Goal: Task Accomplishment & Management: Use online tool/utility

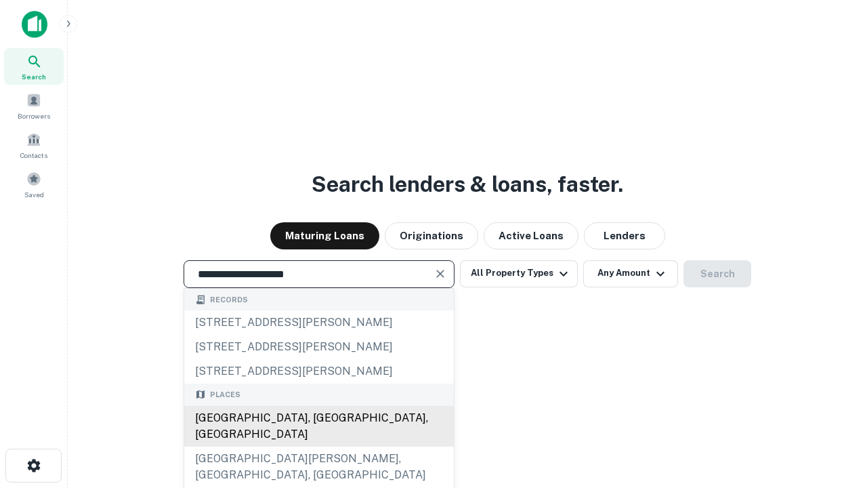
click at [318, 446] on div "[GEOGRAPHIC_DATA], [GEOGRAPHIC_DATA], [GEOGRAPHIC_DATA]" at bounding box center [319, 426] width 270 height 41
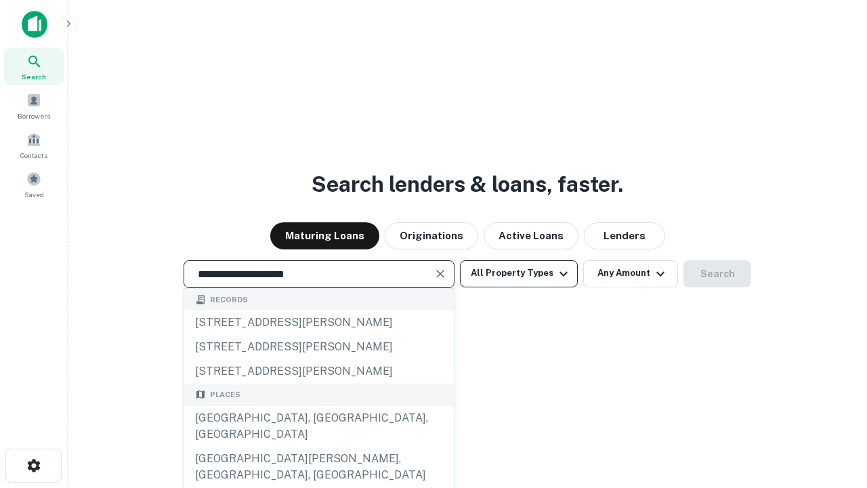
type input "**********"
click at [519, 273] on button "All Property Types" at bounding box center [519, 273] width 118 height 27
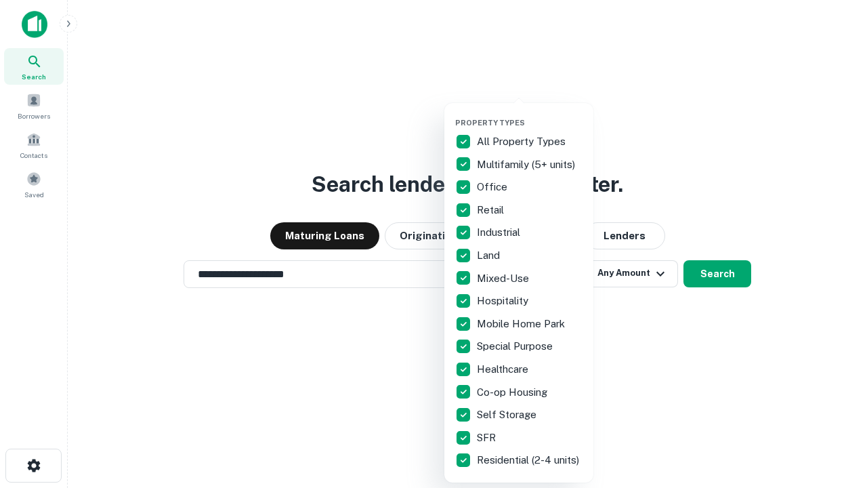
click at [530, 114] on button "button" at bounding box center [529, 114] width 149 height 1
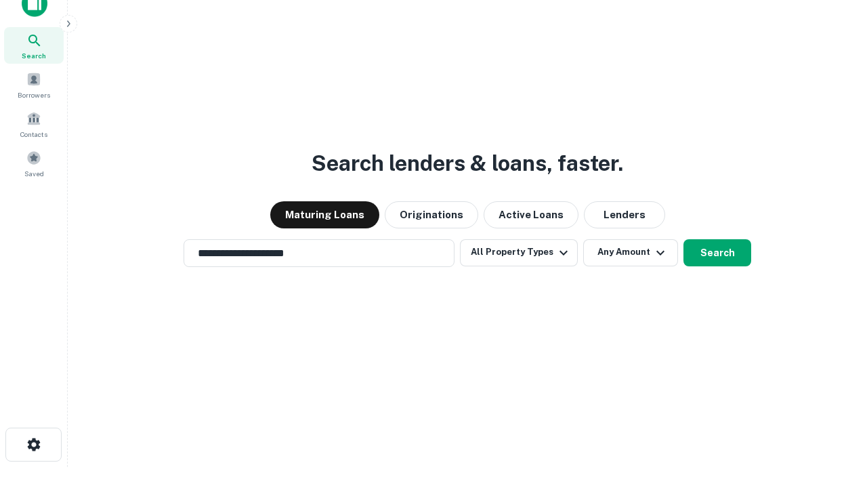
scroll to position [8, 163]
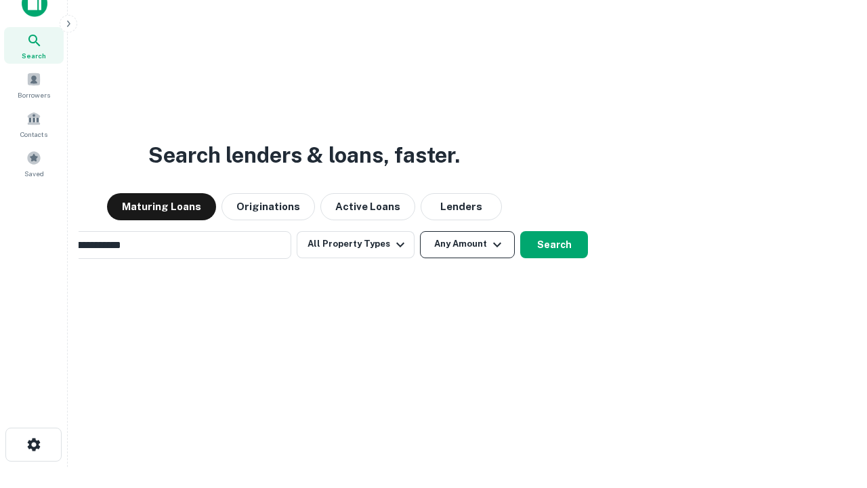
click at [420, 231] on button "Any Amount" at bounding box center [467, 244] width 95 height 27
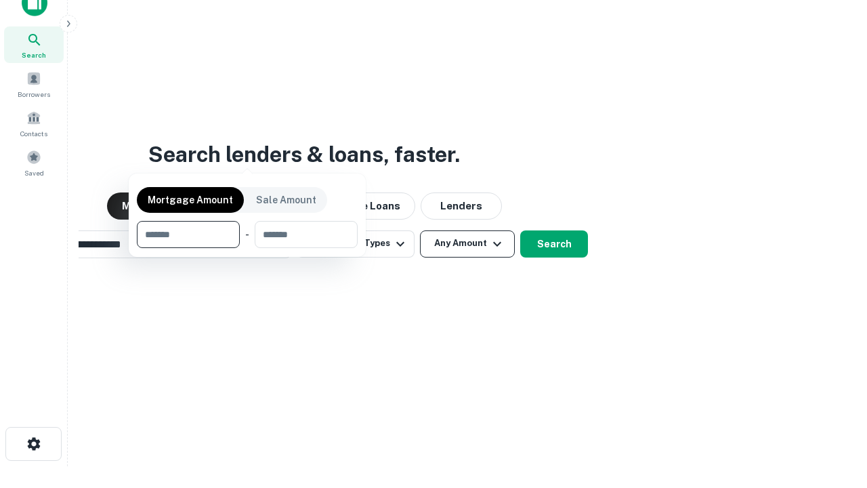
scroll to position [98, 383]
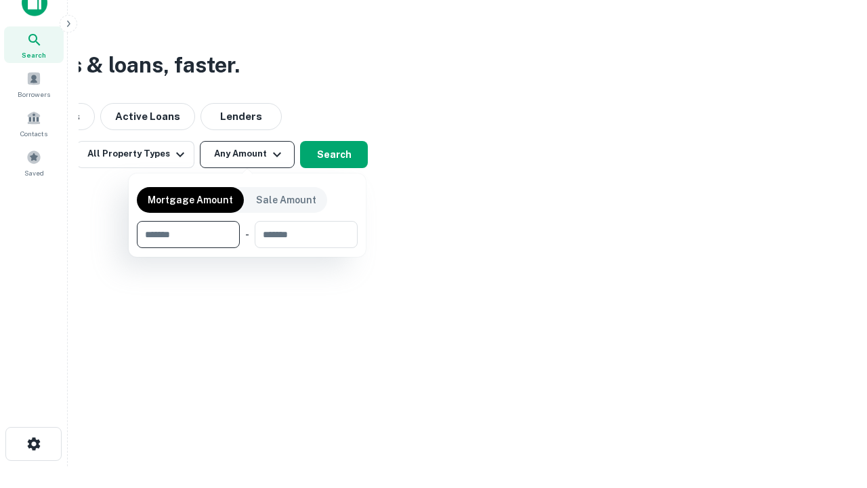
type input "*******"
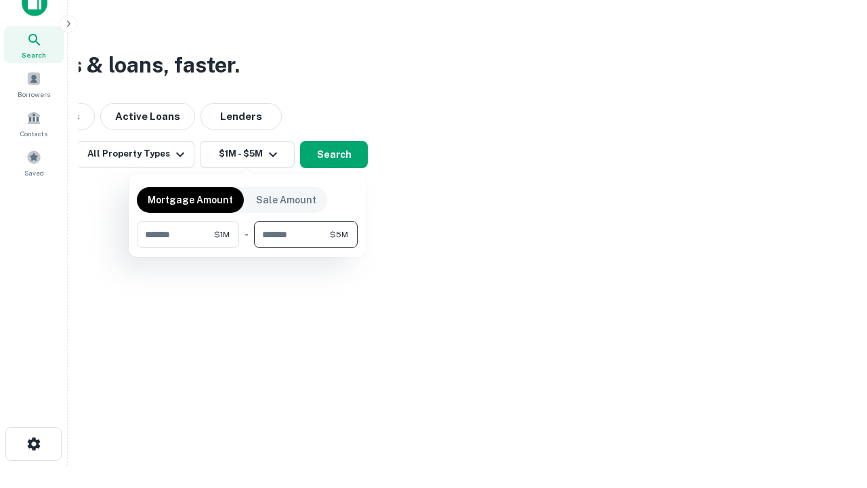
type input "*******"
click at [247, 248] on button "button" at bounding box center [247, 248] width 221 height 1
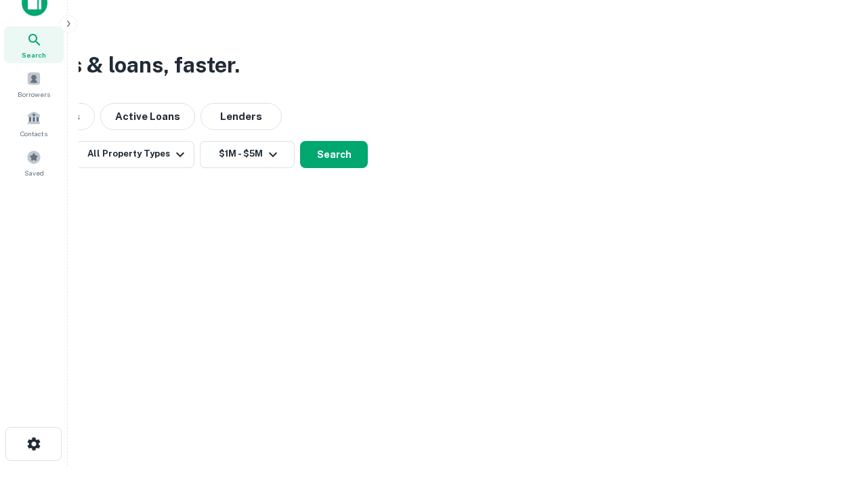
scroll to position [8, 250]
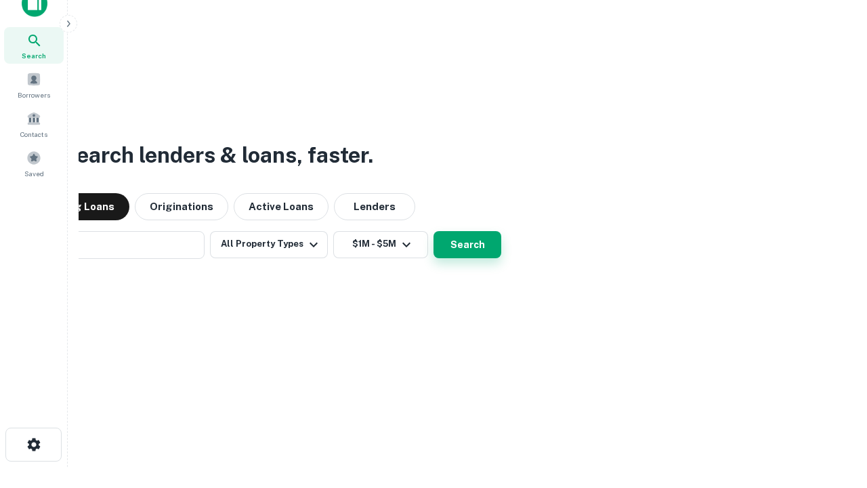
click at [433, 231] on button "Search" at bounding box center [467, 244] width 68 height 27
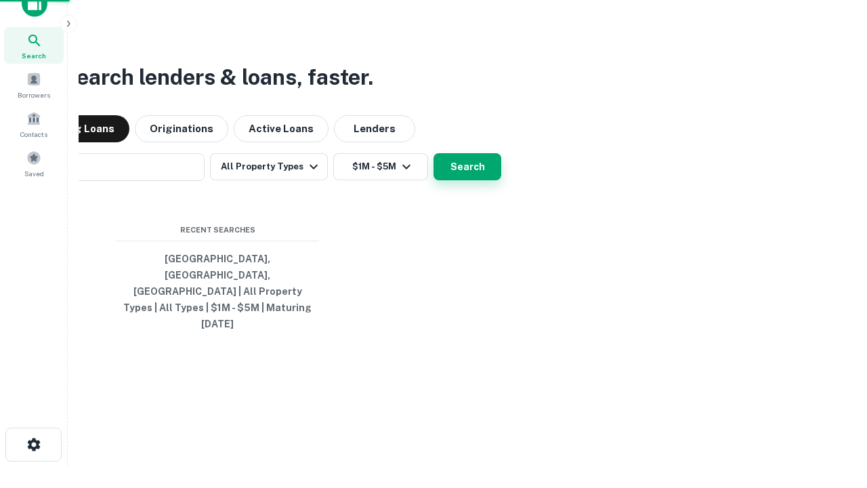
scroll to position [36, 383]
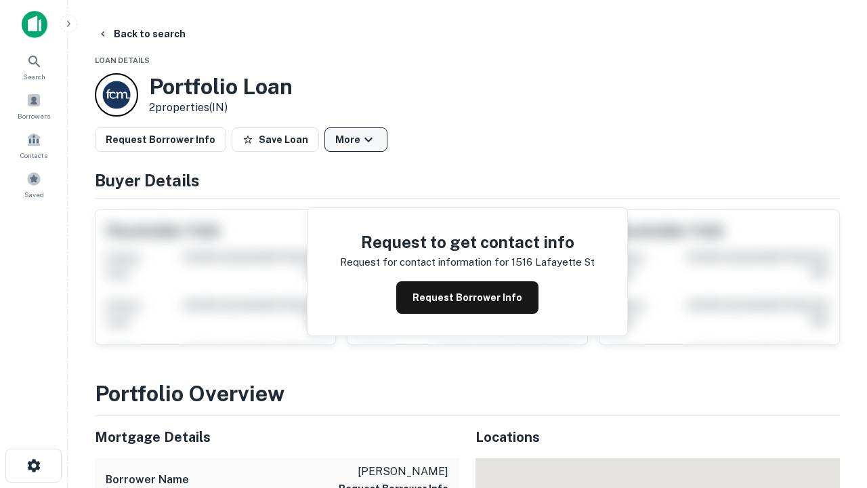
click at [356, 140] on button "More" at bounding box center [355, 139] width 63 height 24
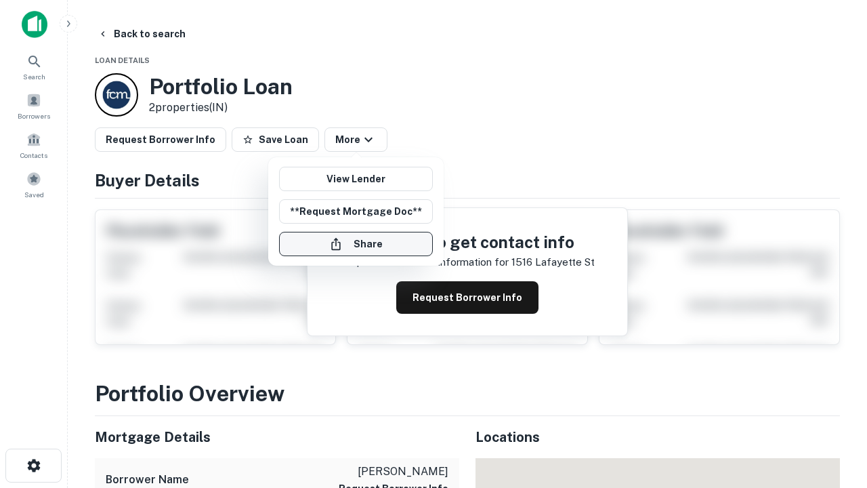
click at [356, 244] on button "Share" at bounding box center [356, 244] width 154 height 24
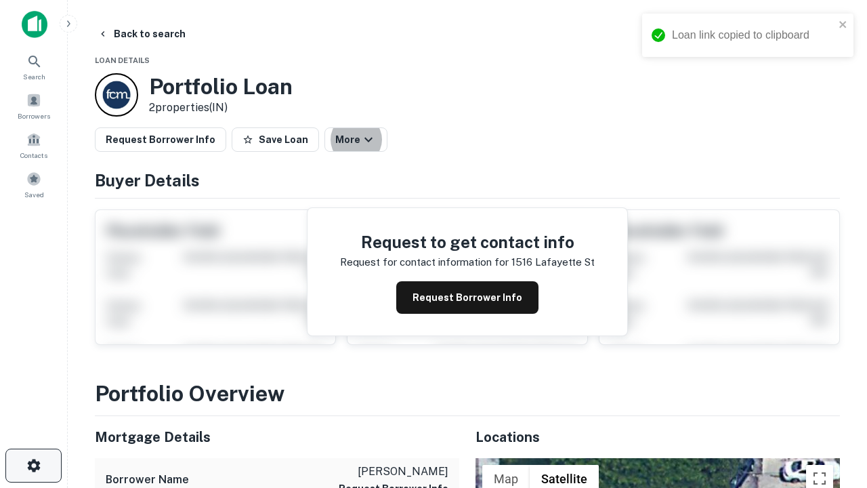
click at [33, 465] on icon "button" at bounding box center [34, 465] width 16 height 16
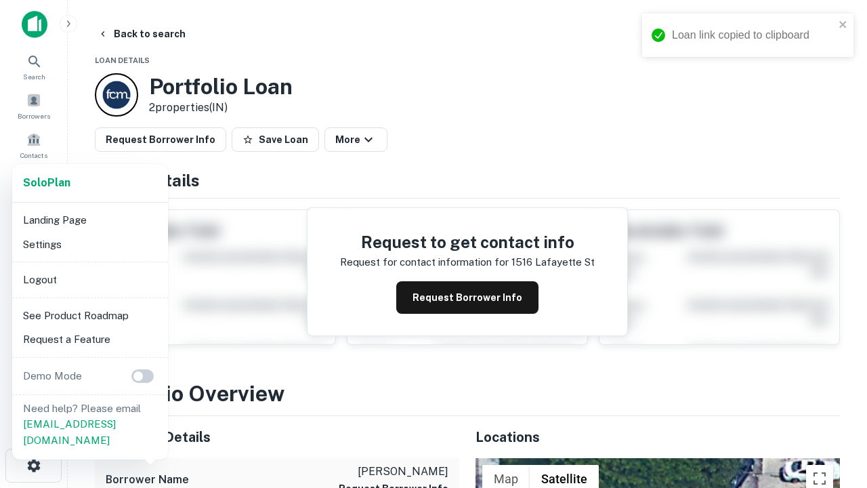
click at [89, 279] on li "Logout" at bounding box center [90, 280] width 145 height 24
